Goal: Find specific page/section

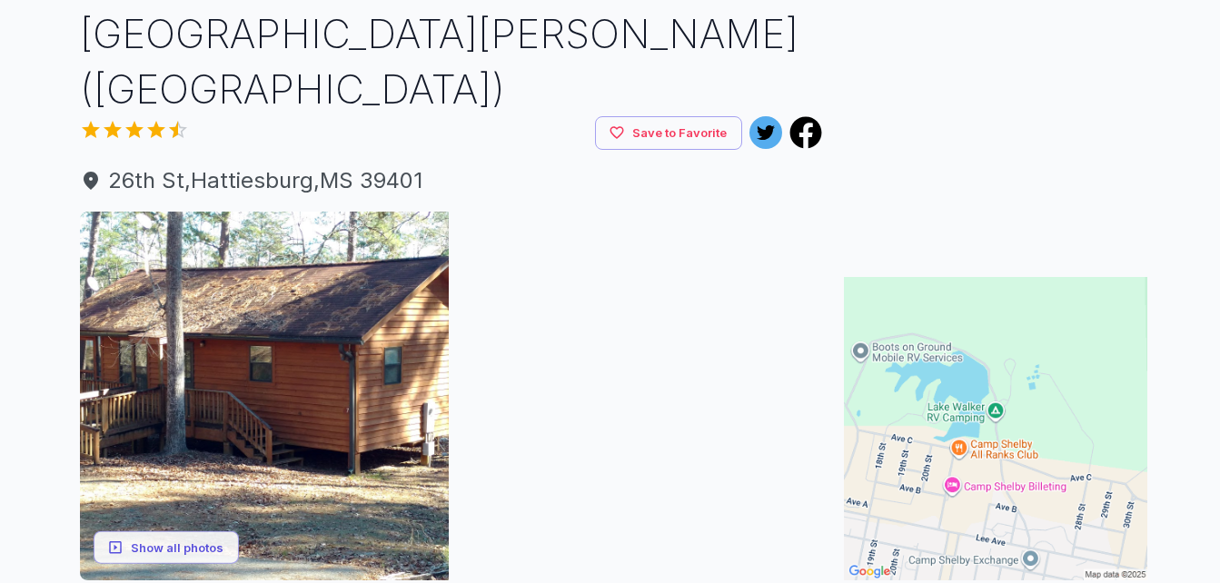
scroll to position [273, 0]
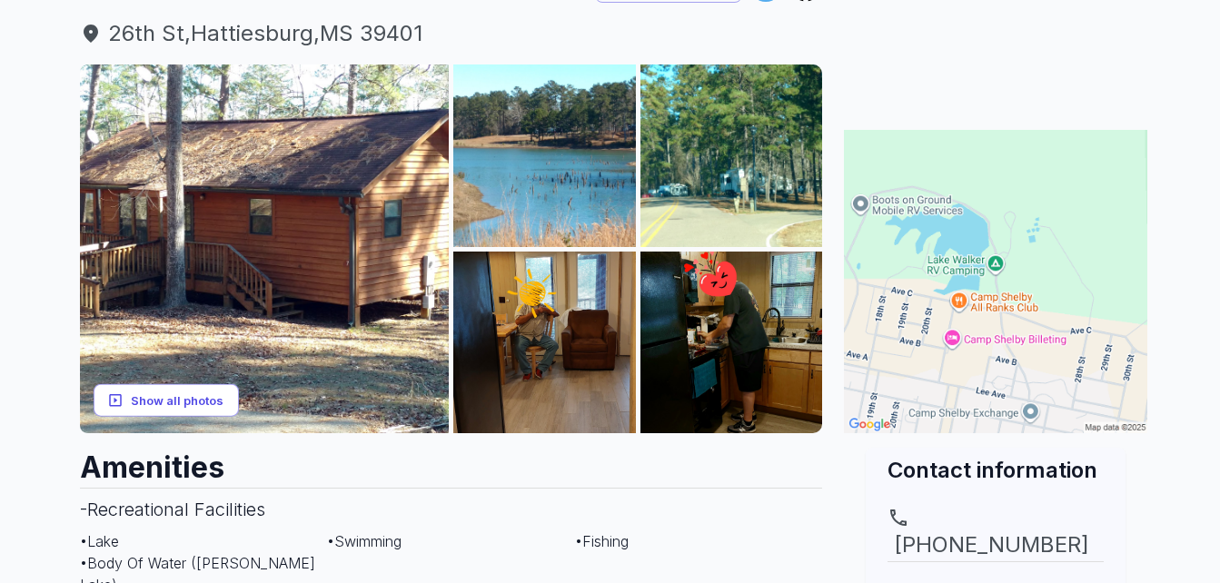
click at [154, 392] on button "Show all photos" at bounding box center [166, 400] width 145 height 34
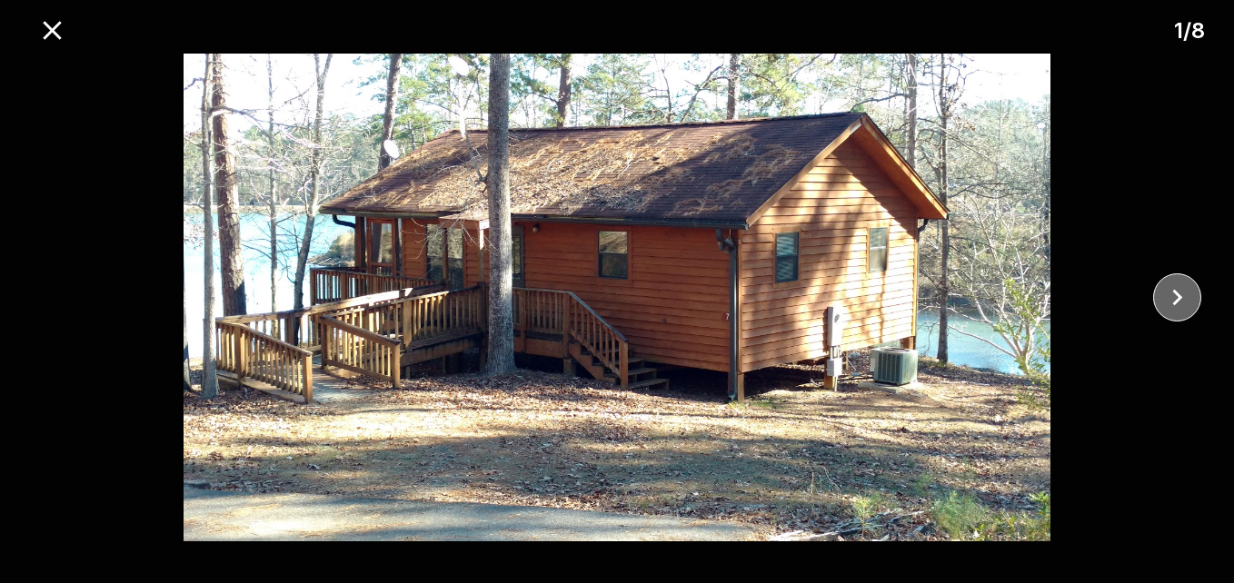
click at [1176, 293] on icon "close" at bounding box center [1177, 298] width 10 height 16
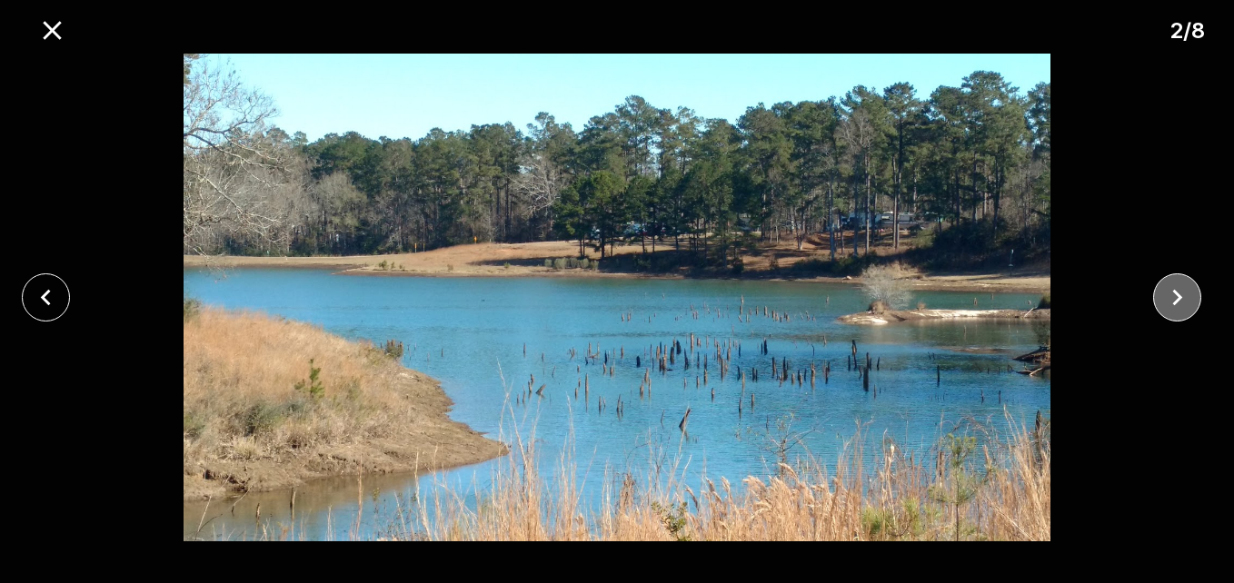
click at [1176, 293] on icon "close" at bounding box center [1177, 298] width 10 height 16
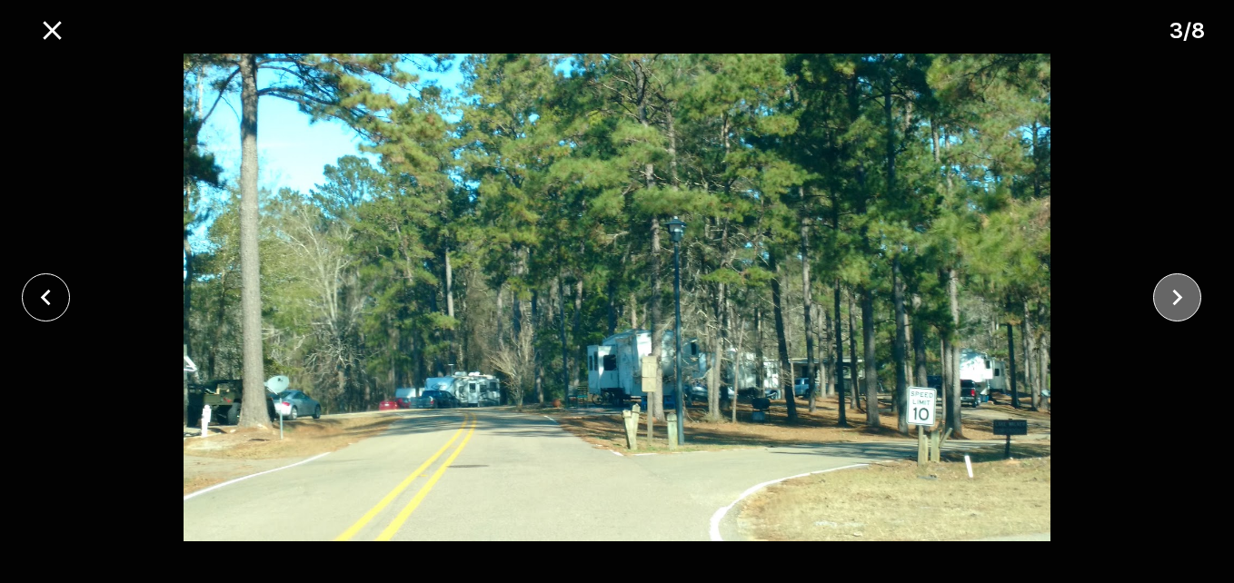
click at [1188, 293] on icon "close" at bounding box center [1177, 298] width 32 height 32
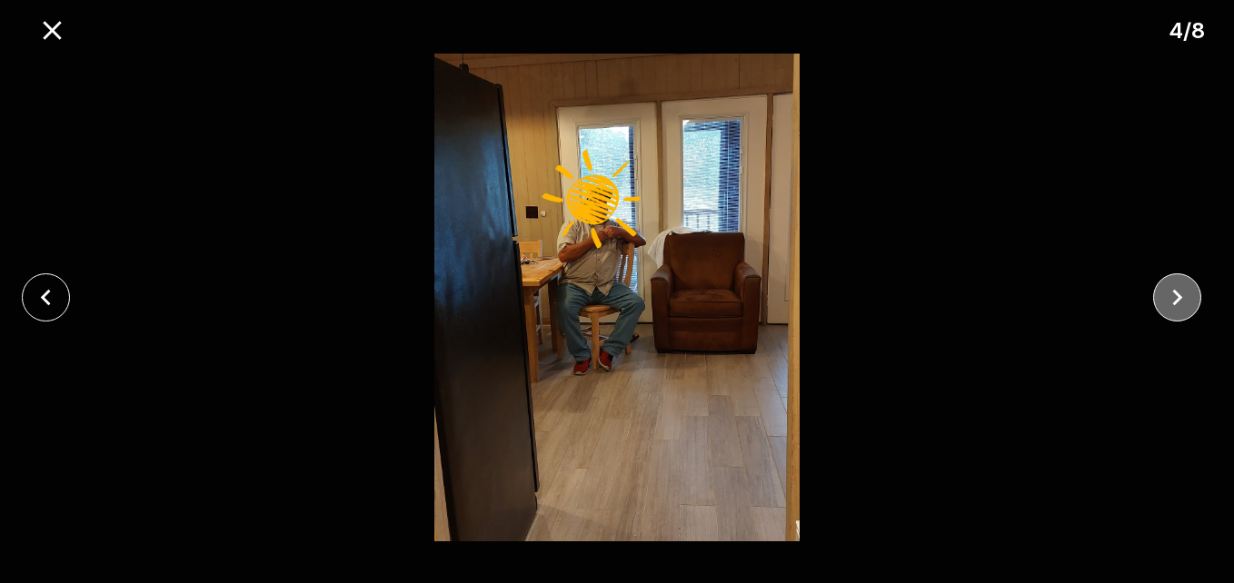
click at [1188, 293] on icon "close" at bounding box center [1177, 298] width 32 height 32
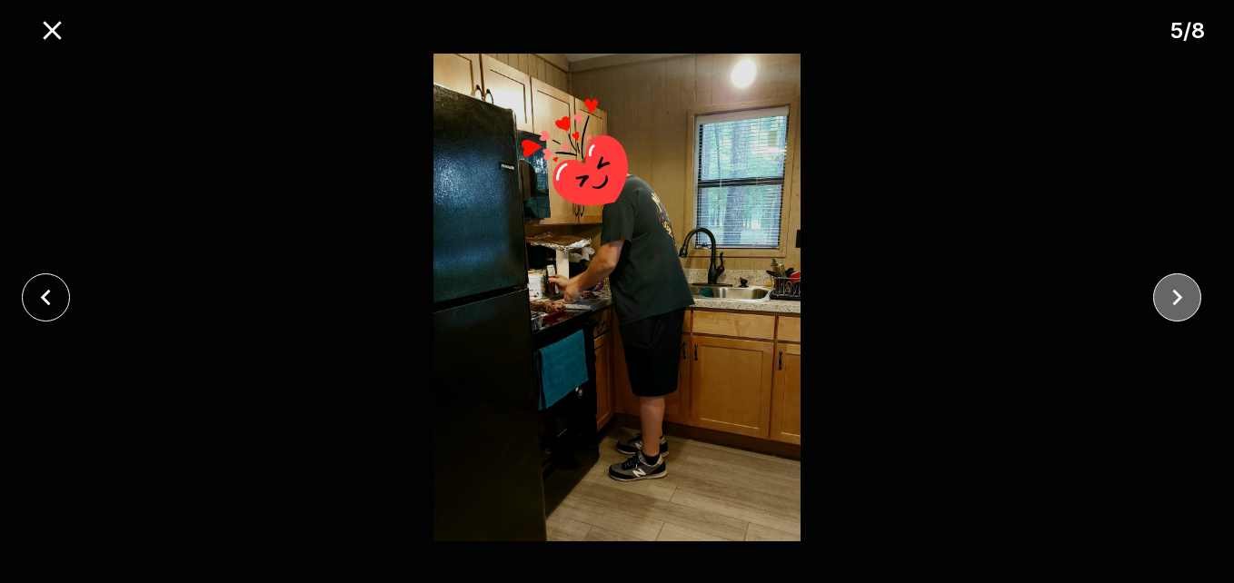
click at [1188, 293] on icon "close" at bounding box center [1177, 298] width 32 height 32
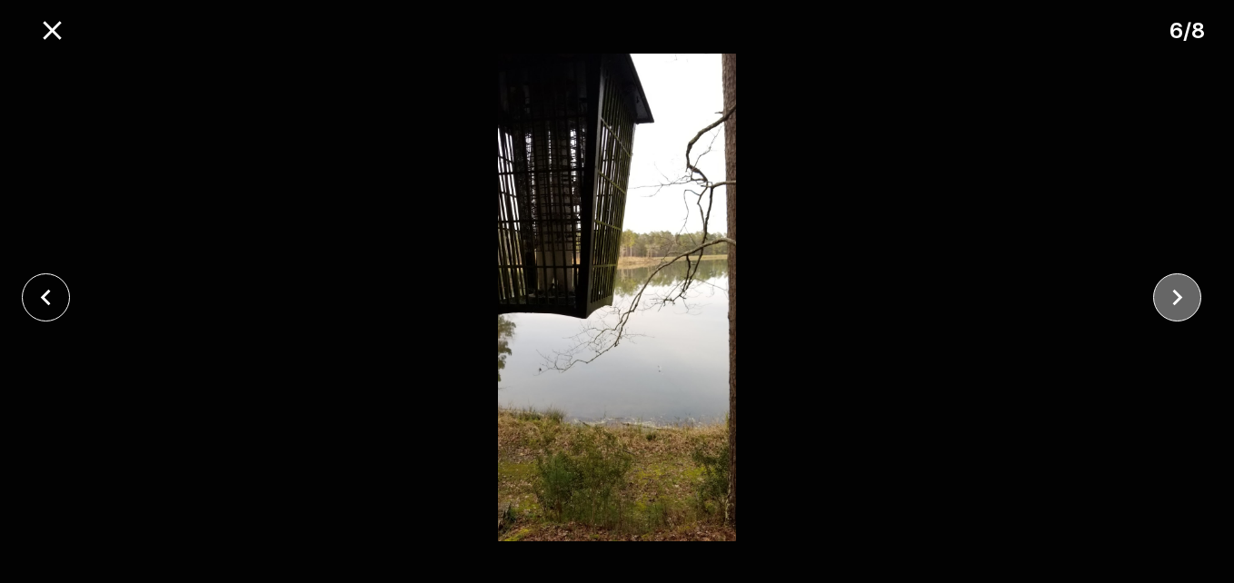
click at [1171, 290] on icon "close" at bounding box center [1177, 298] width 32 height 32
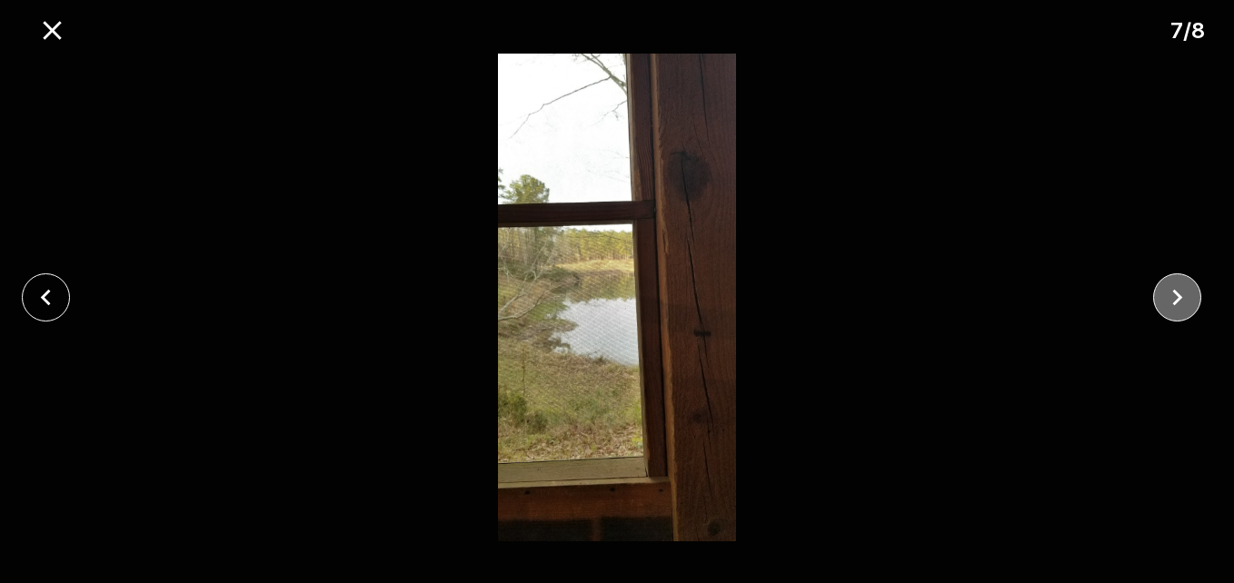
click at [1183, 293] on icon "close" at bounding box center [1177, 298] width 32 height 32
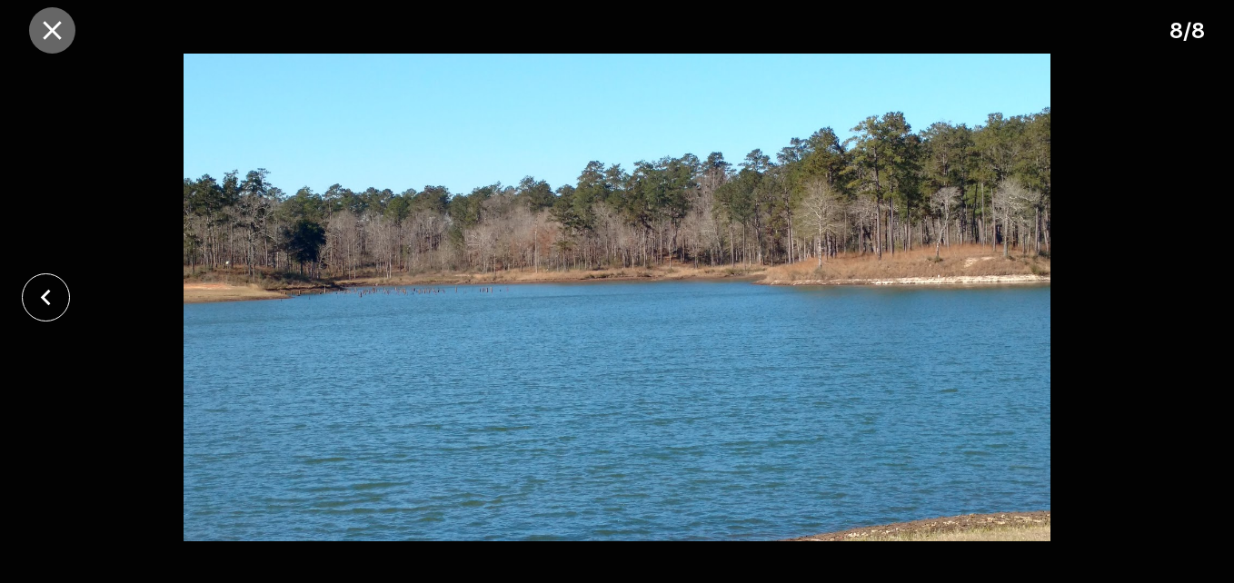
click at [40, 29] on icon "close" at bounding box center [52, 31] width 32 height 32
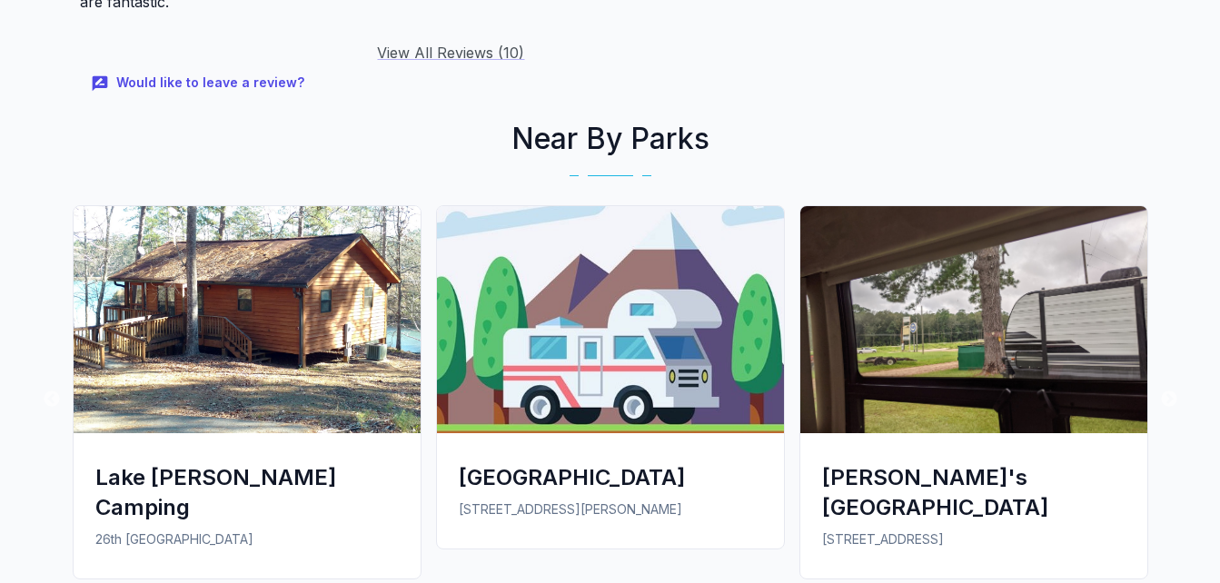
scroll to position [2271, 0]
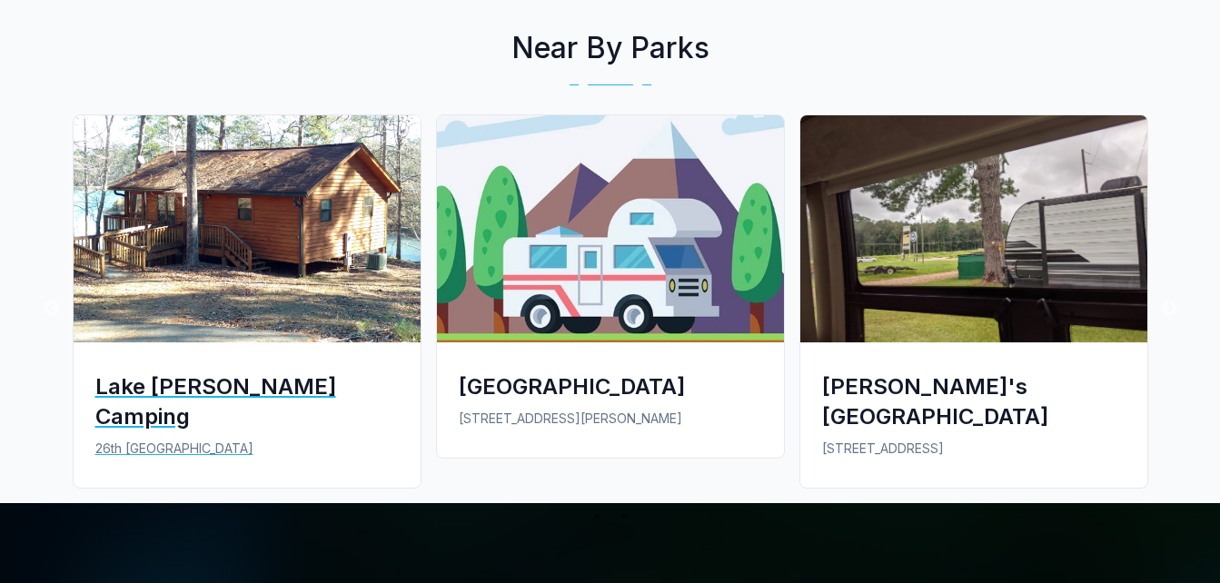
click at [203, 216] on img at bounding box center [247, 228] width 347 height 227
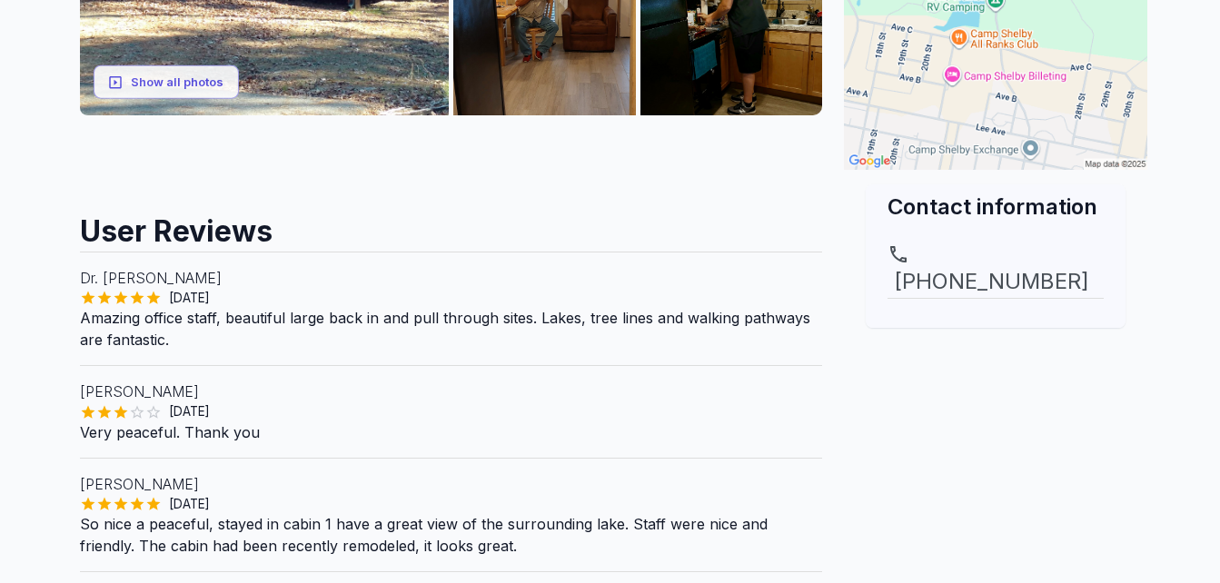
scroll to position [727, 0]
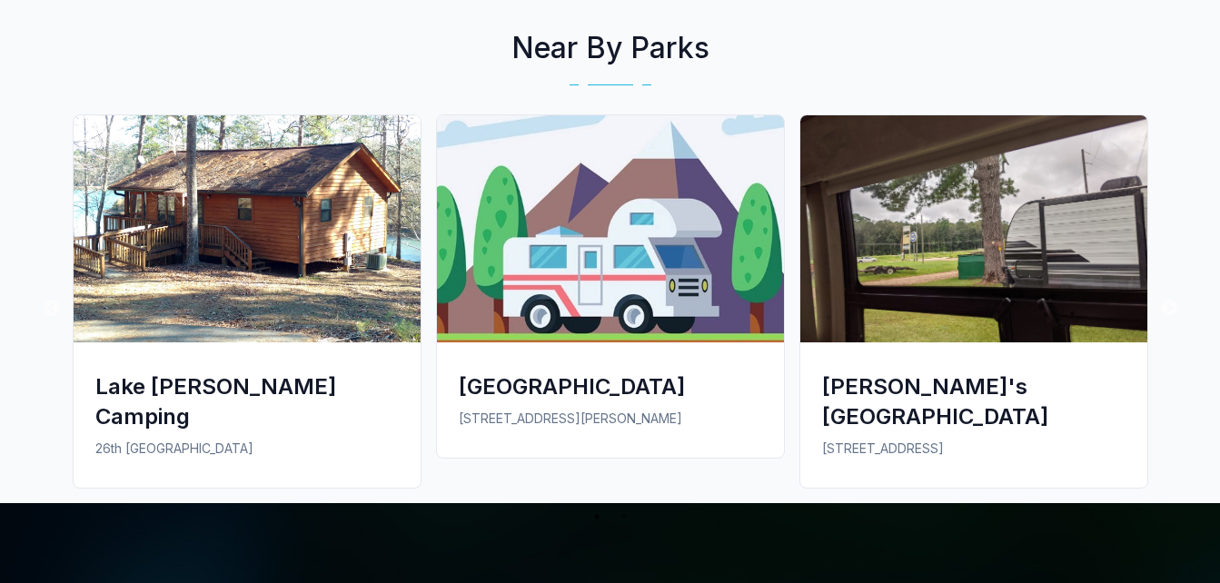
scroll to position [2271, 0]
